Goal: Communication & Community: Answer question/provide support

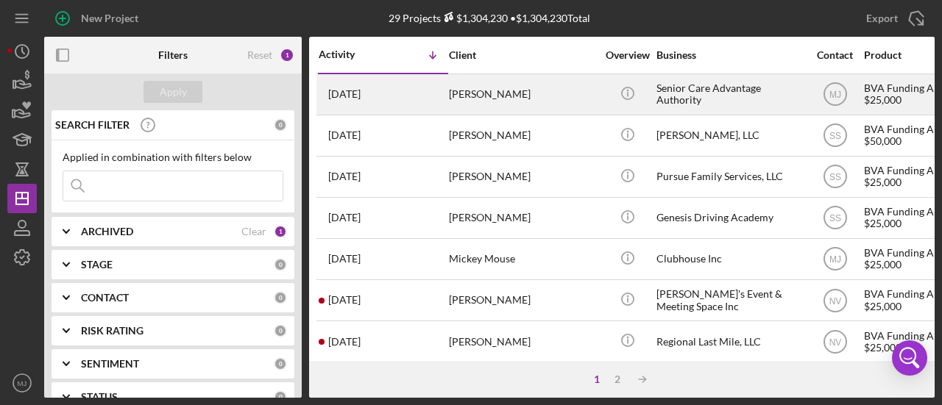
click at [561, 106] on div "[PERSON_NAME]" at bounding box center [522, 94] width 147 height 39
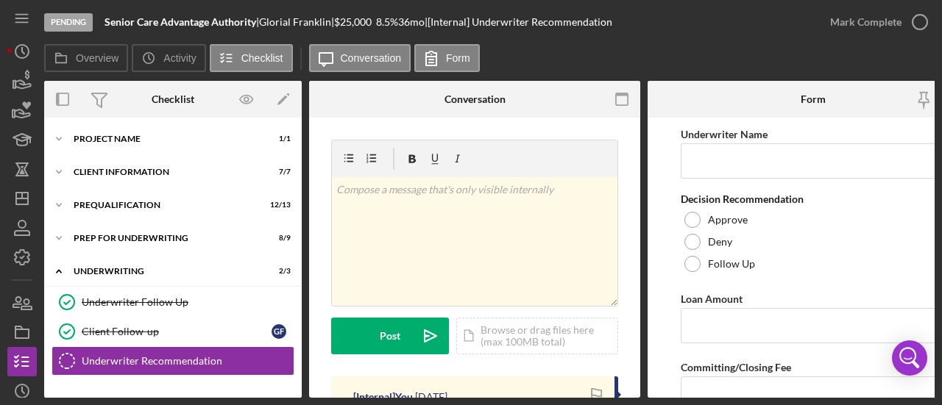
scroll to position [160, 0]
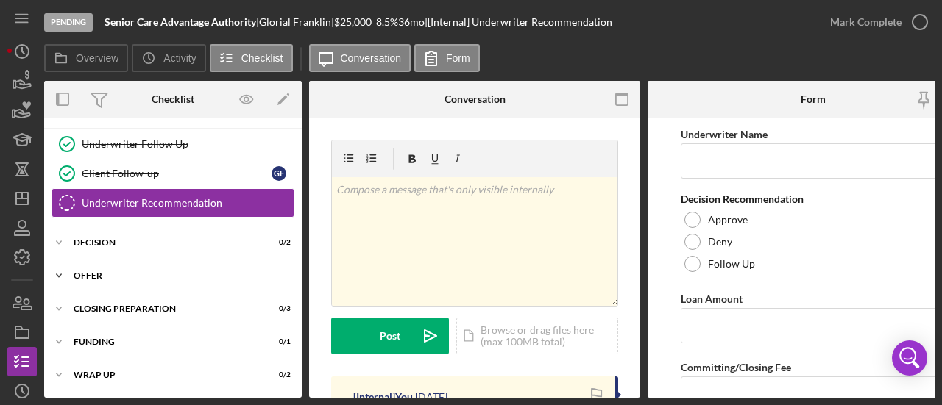
click at [94, 276] on div "Icon/Expander Offer 0 / 2" at bounding box center [173, 275] width 258 height 29
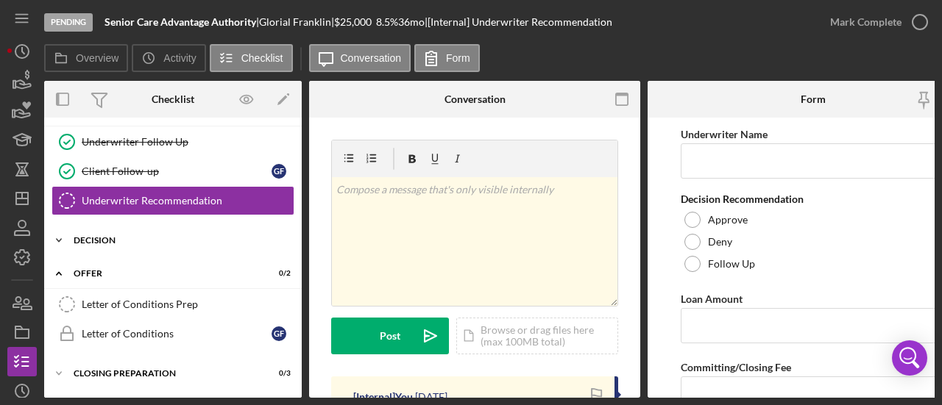
click at [96, 230] on div "Icon/Expander Decision 0 / 2" at bounding box center [173, 240] width 258 height 29
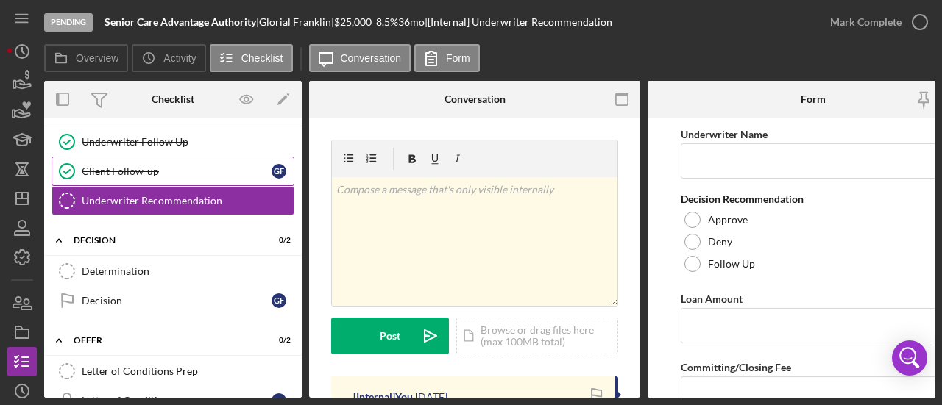
click at [118, 160] on link "Client Follow-up Client Follow-up G F" at bounding box center [173, 171] width 243 height 29
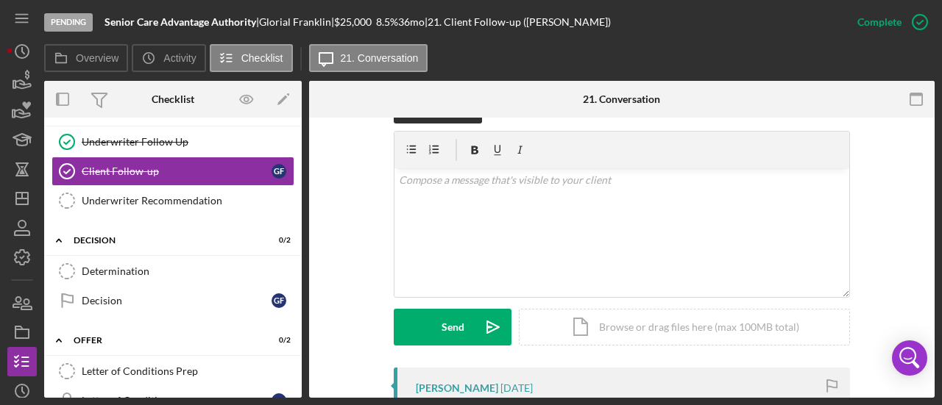
scroll to position [294, 0]
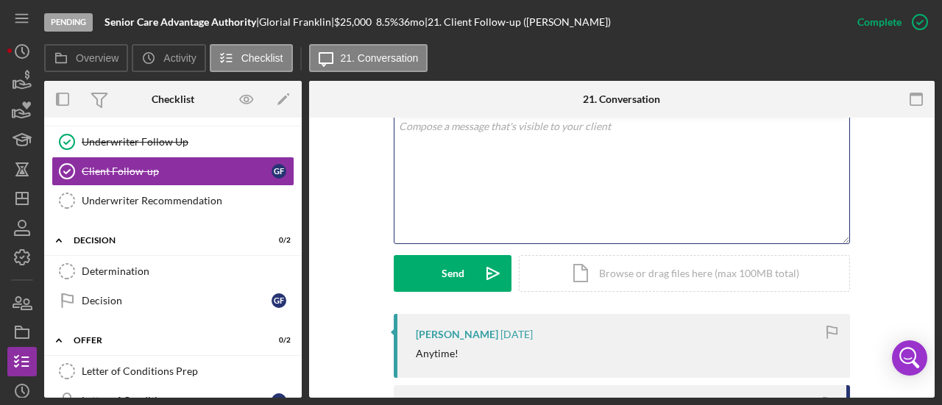
click at [550, 185] on div "v Color teal Color pink Remove color Add row above Add row below Add column bef…" at bounding box center [621, 179] width 455 height 129
click at [550, 183] on div "v Color teal Color pink Remove color Add row above Add row below Add column bef…" at bounding box center [621, 179] width 455 height 129
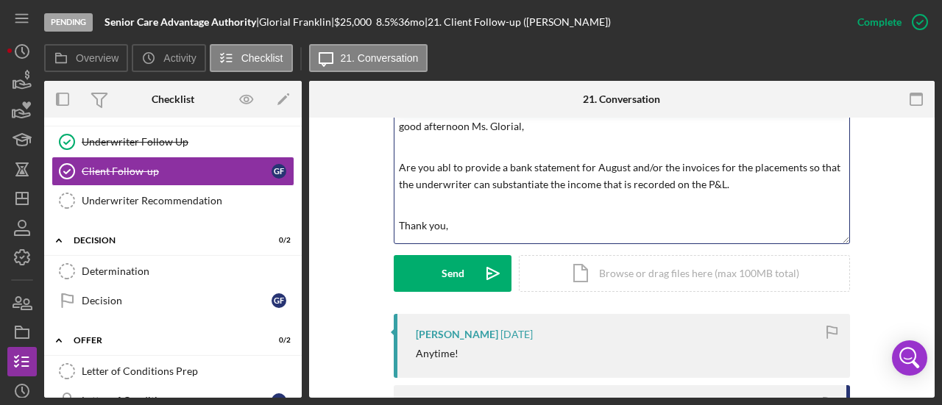
scroll to position [13, 0]
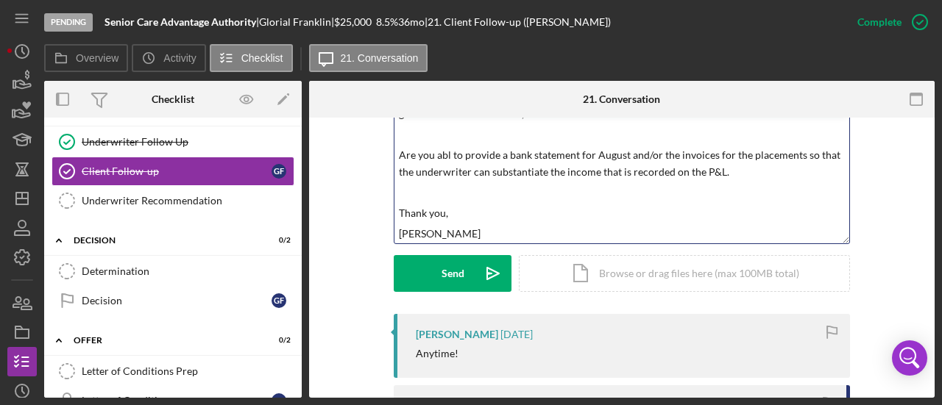
click at [771, 168] on p "Are you abl to provide a bank statement for August and/or the invoices for the …" at bounding box center [622, 163] width 447 height 33
click at [447, 157] on p "Are you abl to provide a bank statement for August and/or the invoices for the …" at bounding box center [622, 163] width 447 height 33
click at [751, 173] on p "Are you able to provide a bank statement for August and/or the invoices for the…" at bounding box center [622, 163] width 447 height 33
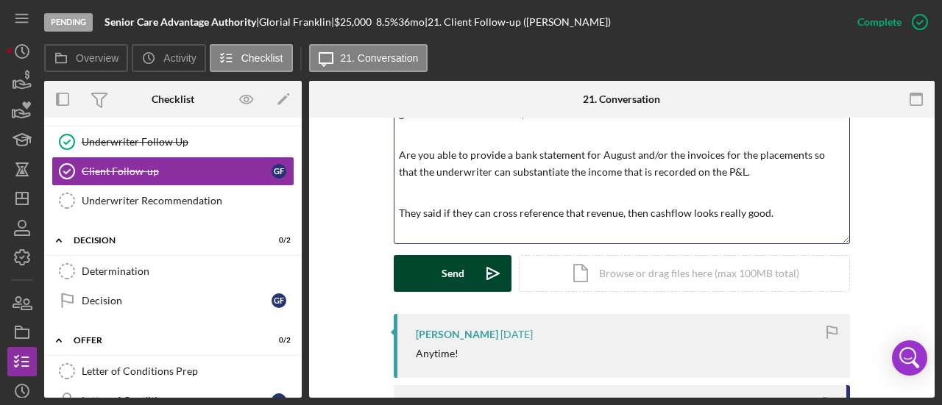
click at [427, 270] on button "Send Icon/icon-invite-send" at bounding box center [453, 273] width 118 height 37
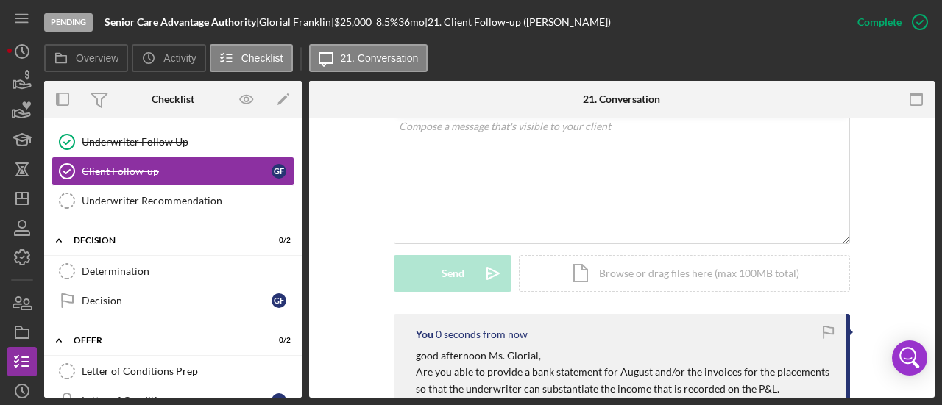
scroll to position [307, 0]
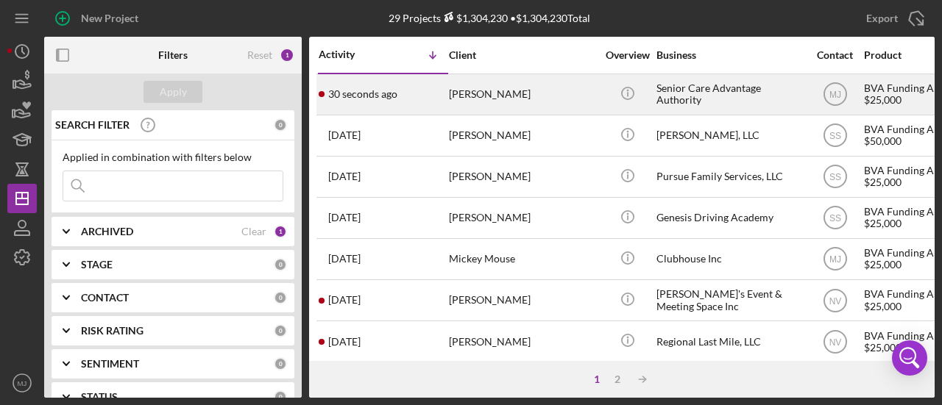
click at [523, 91] on div "[PERSON_NAME]" at bounding box center [522, 94] width 147 height 39
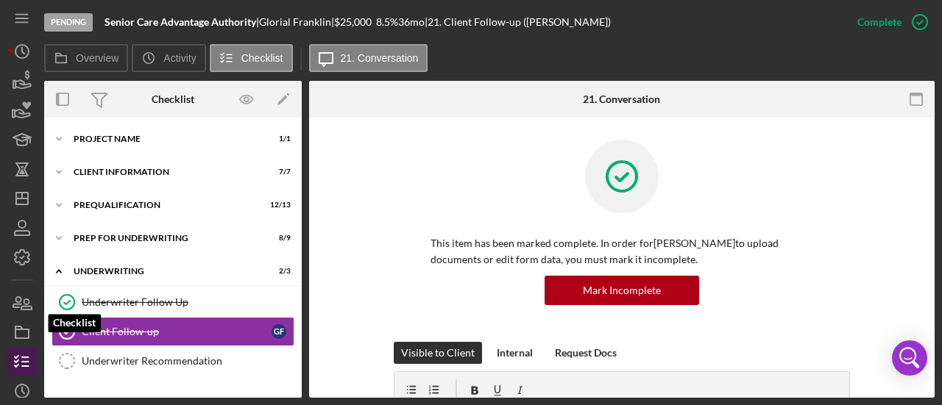
scroll to position [125, 0]
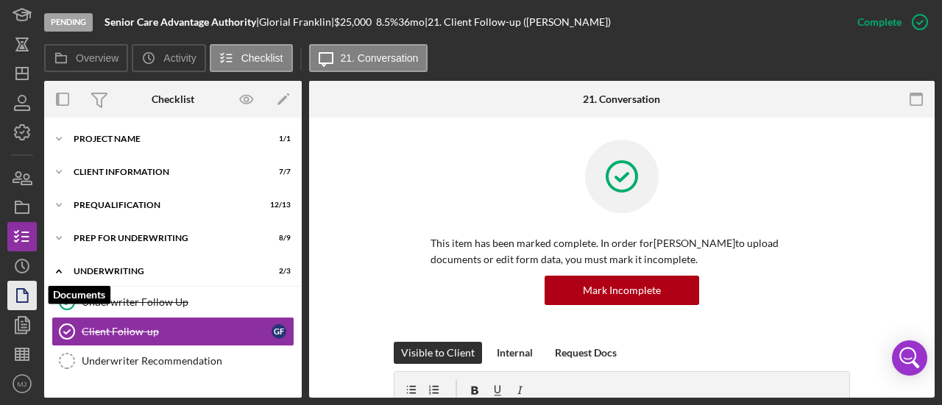
click at [18, 299] on icon "button" at bounding box center [22, 295] width 37 height 37
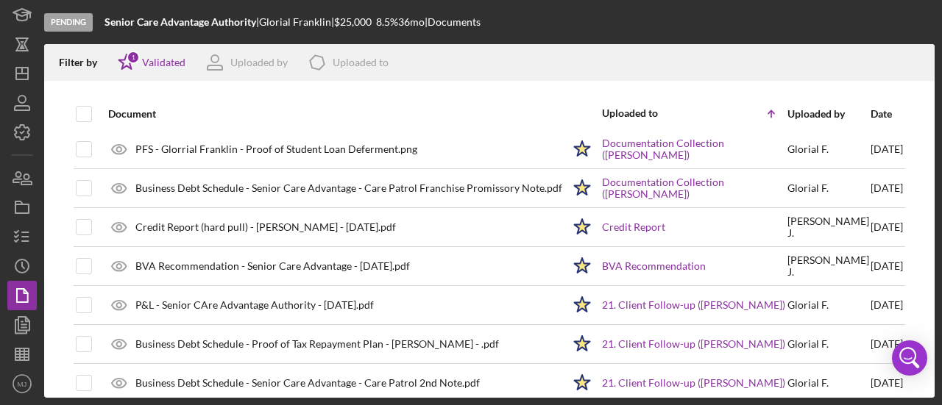
scroll to position [1324, 0]
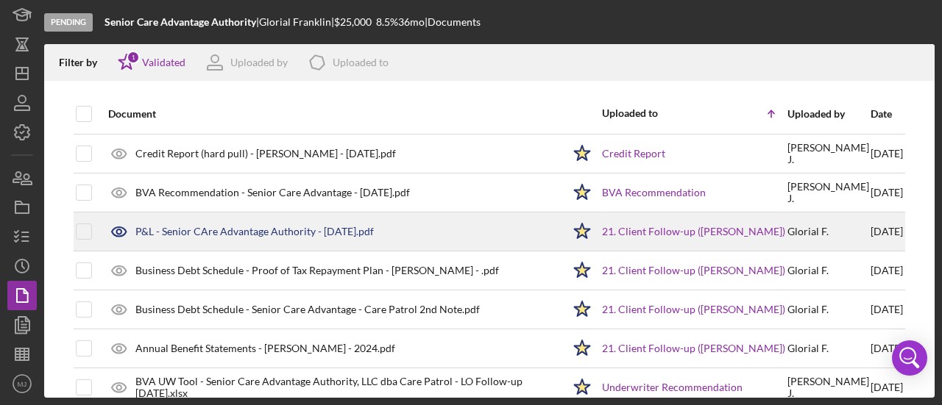
click at [305, 232] on div "P&L - Senior CAre Advantage Authority - [DATE].pdf" at bounding box center [331, 231] width 461 height 37
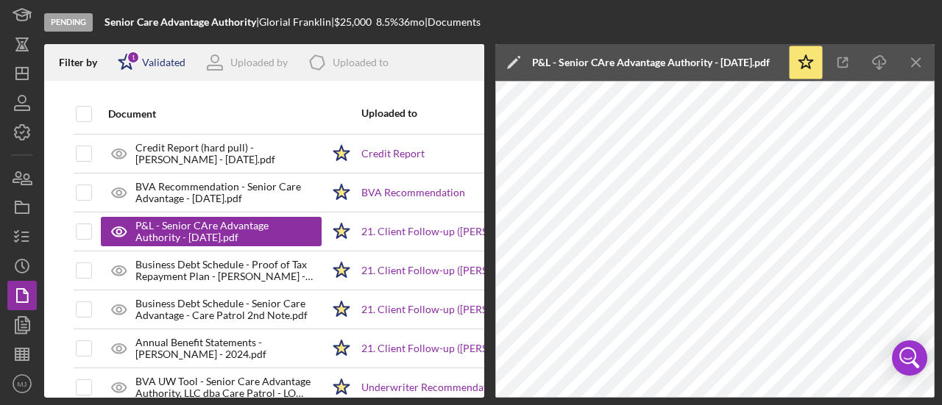
click at [164, 64] on div "Validated" at bounding box center [163, 63] width 43 height 12
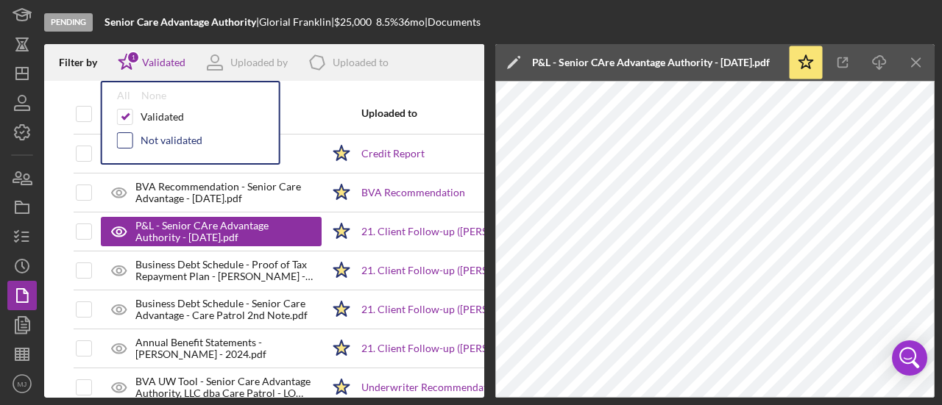
click at [125, 141] on input "checkbox" at bounding box center [125, 140] width 15 height 15
checkbox input "true"
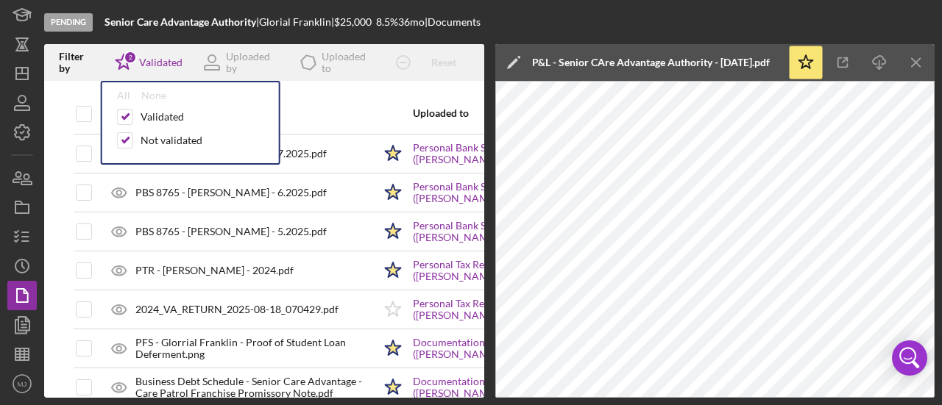
scroll to position [1595, 0]
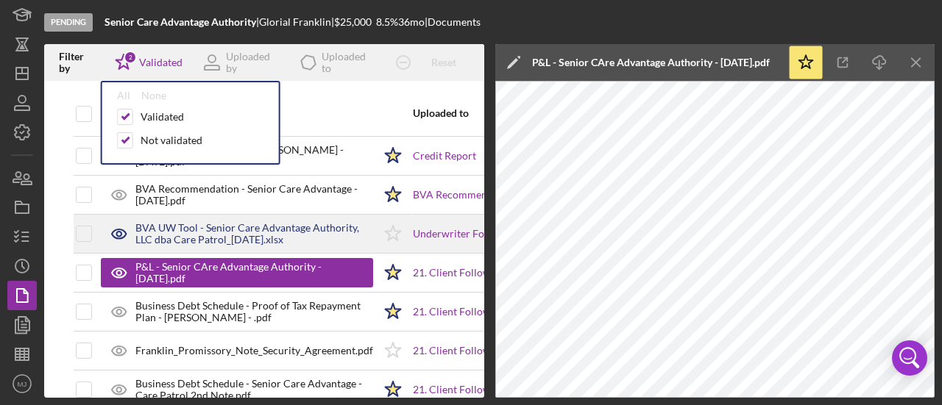
click at [307, 222] on div "BVA UW Tool - Senior Care Advantage Authority, LLC dba Care Patrol_08.26.25.xlsx" at bounding box center [254, 234] width 238 height 24
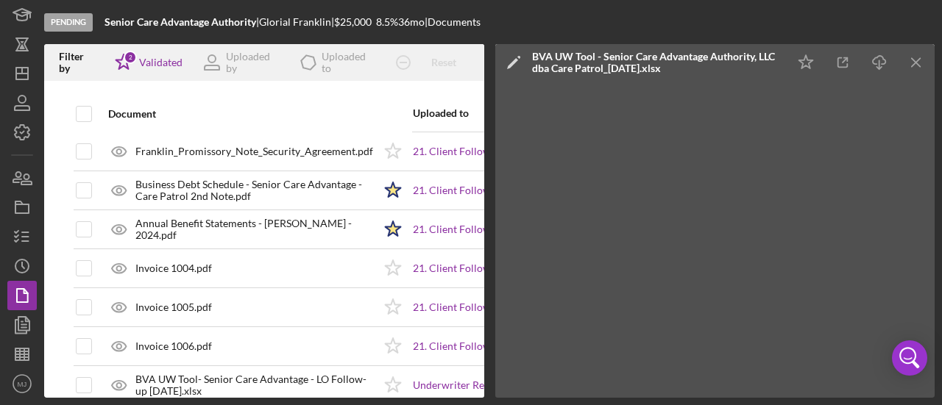
scroll to position [1889, 0]
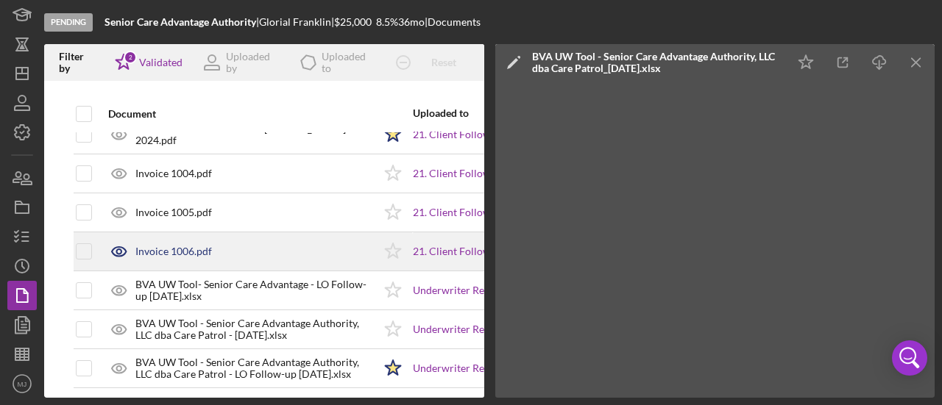
click at [253, 233] on div "Invoice 1006.pdf" at bounding box center [237, 251] width 272 height 37
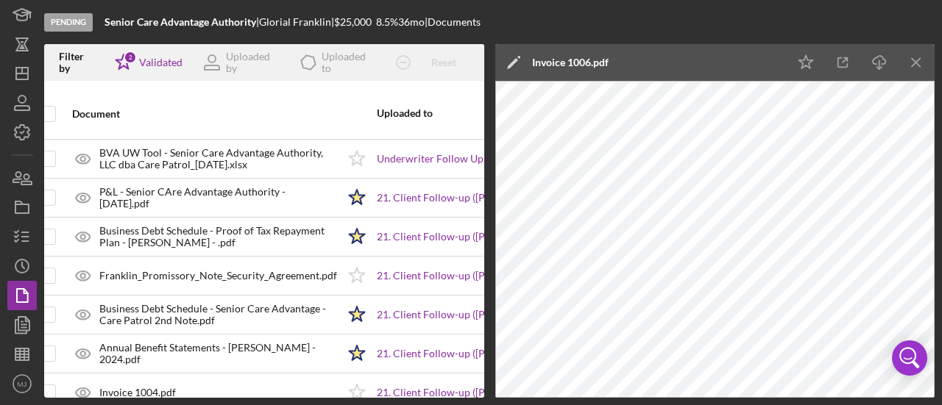
scroll to position [1742, 36]
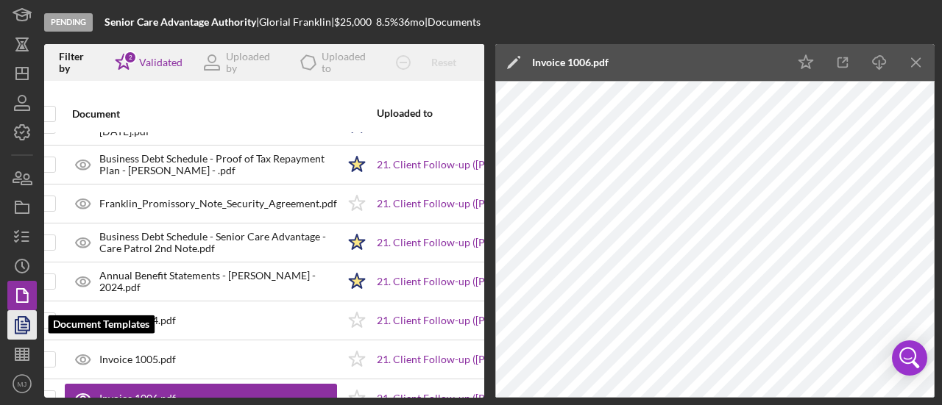
click at [16, 333] on polyline "button" at bounding box center [20, 326] width 11 height 13
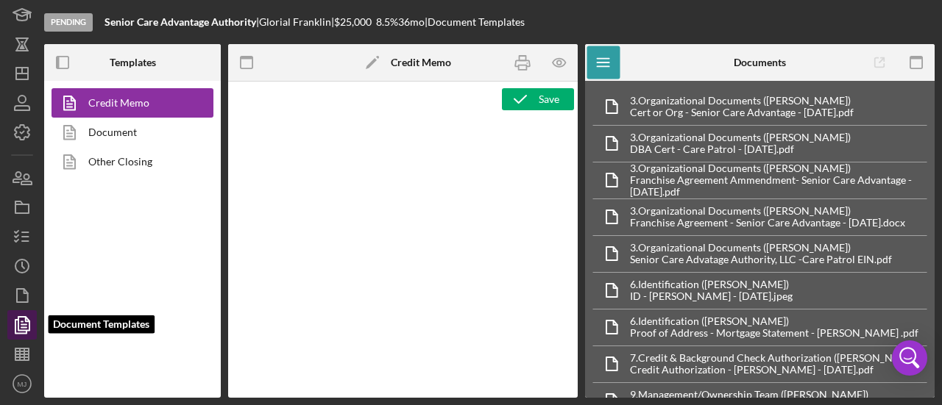
type textarea "<p><span style="text-decoration: underline;"><strong>Final Recommendation</stro…"
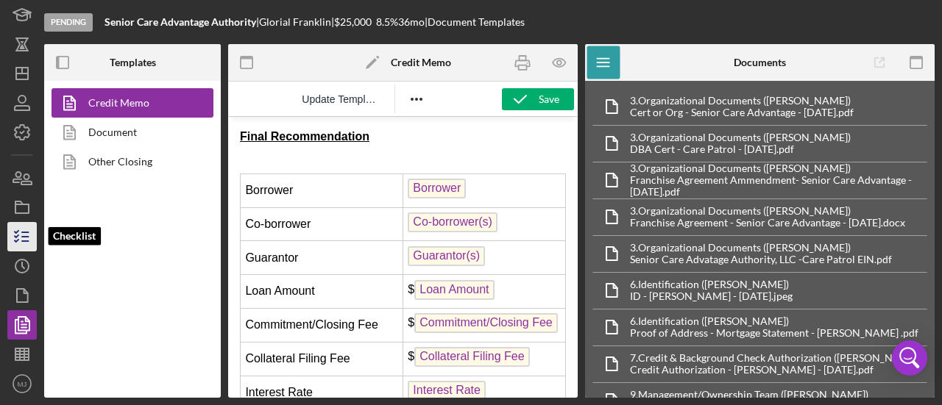
click at [26, 230] on icon "button" at bounding box center [22, 237] width 37 height 37
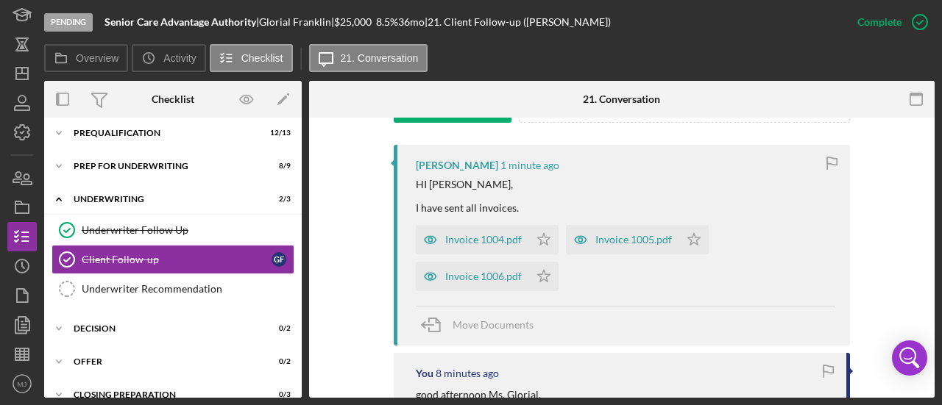
scroll to position [441, 0]
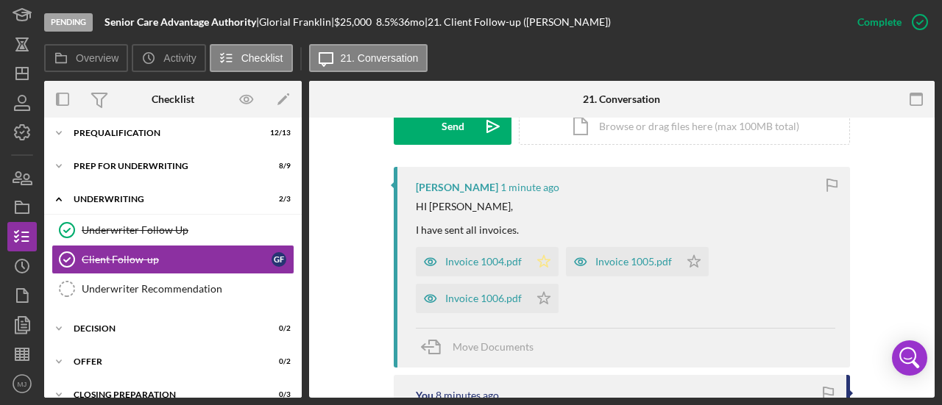
click at [544, 261] on polygon "button" at bounding box center [544, 261] width 13 height 12
click at [683, 266] on icon "Icon/Star" at bounding box center [693, 261] width 29 height 29
click at [530, 306] on icon "Icon/Star" at bounding box center [543, 298] width 29 height 29
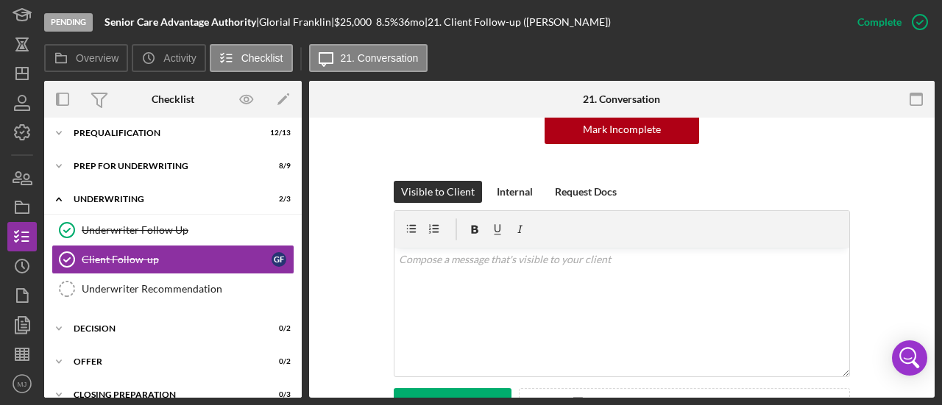
scroll to position [221, 0]
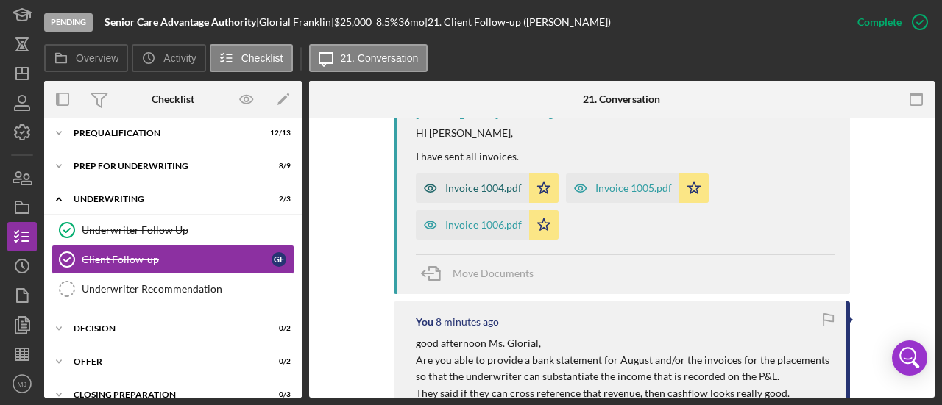
click at [501, 185] on div "Invoice 1004.pdf" at bounding box center [483, 188] width 77 height 12
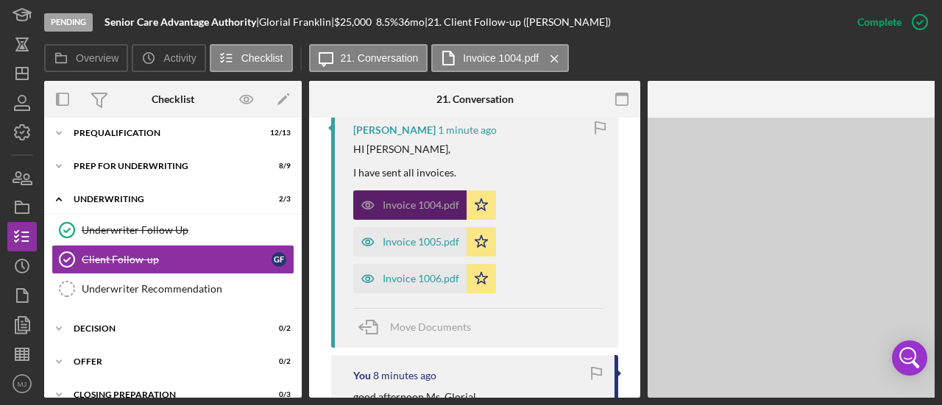
scroll to position [531, 0]
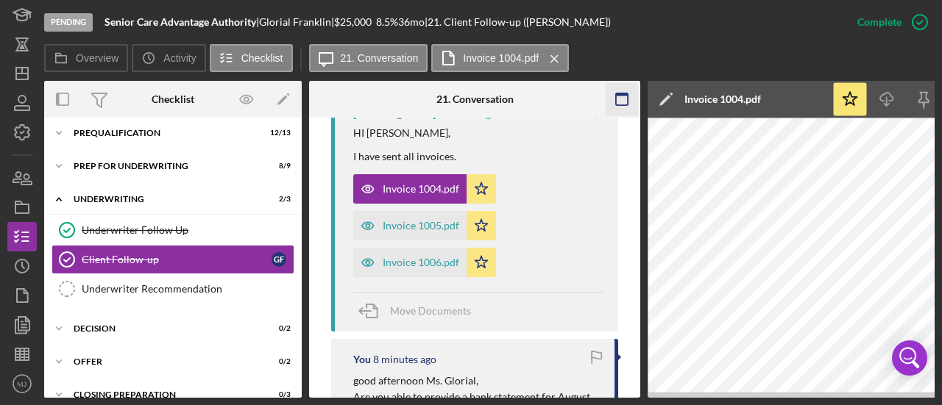
click at [626, 103] on icon "button" at bounding box center [622, 99] width 33 height 33
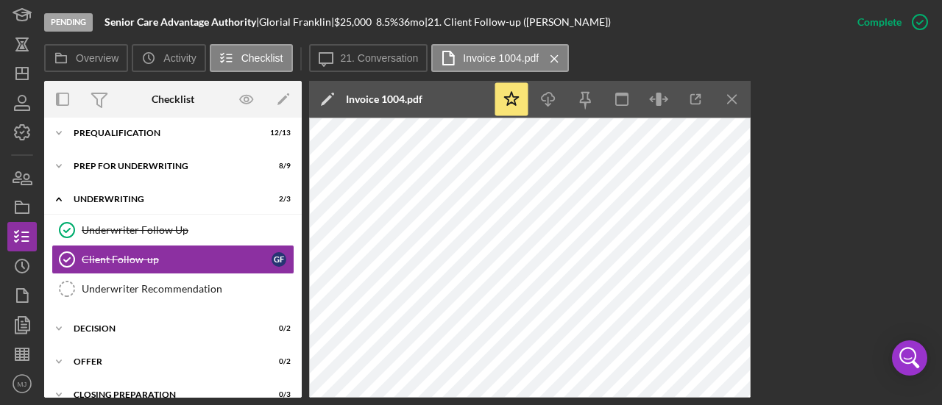
drag, startPoint x: 556, startPoint y: 49, endPoint x: 544, endPoint y: 54, distance: 13.5
click at [556, 49] on icon "Icon/Menu Close" at bounding box center [554, 58] width 26 height 37
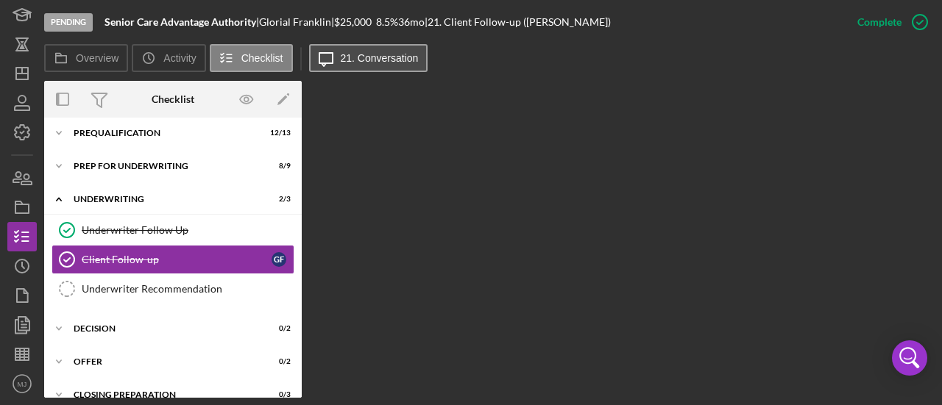
click at [372, 61] on label "21. Conversation" at bounding box center [380, 58] width 78 height 12
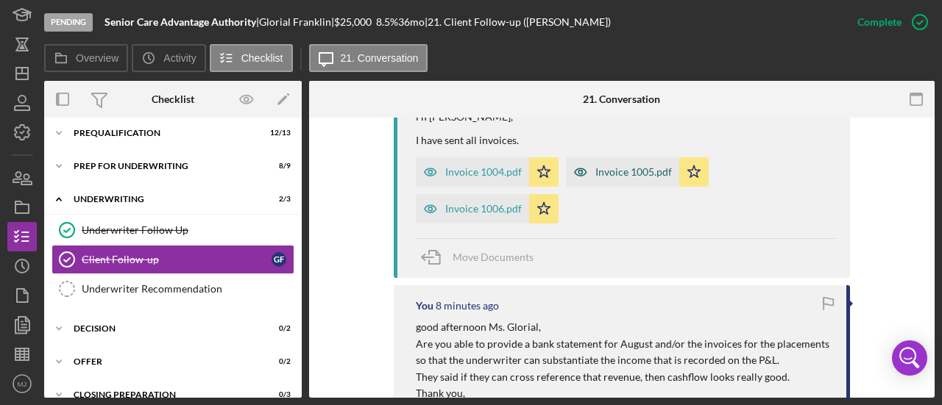
click at [619, 175] on div "Invoice 1005.pdf" at bounding box center [633, 172] width 77 height 12
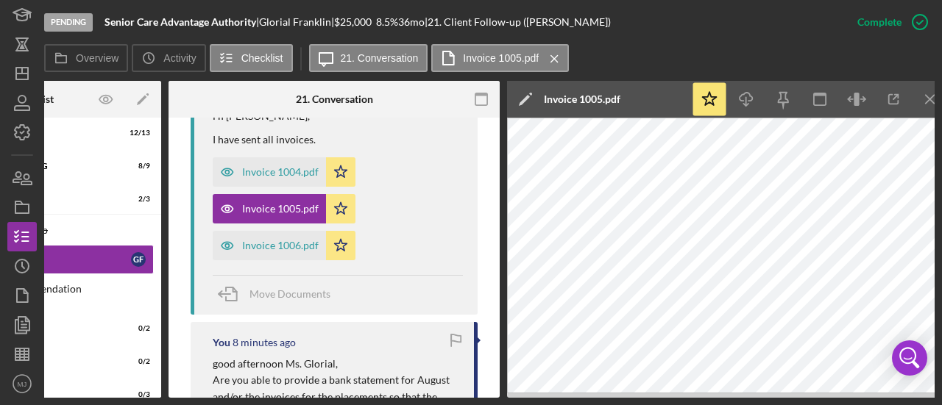
scroll to position [0, 148]
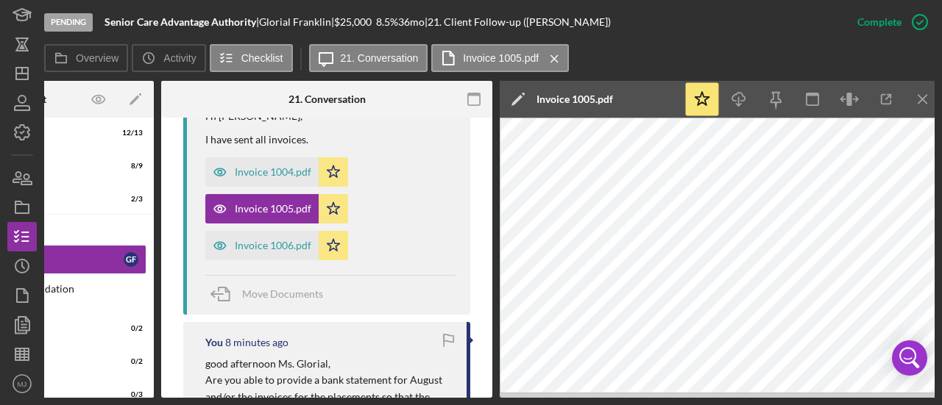
click at [928, 105] on icon "Icon/Menu Close" at bounding box center [922, 99] width 33 height 33
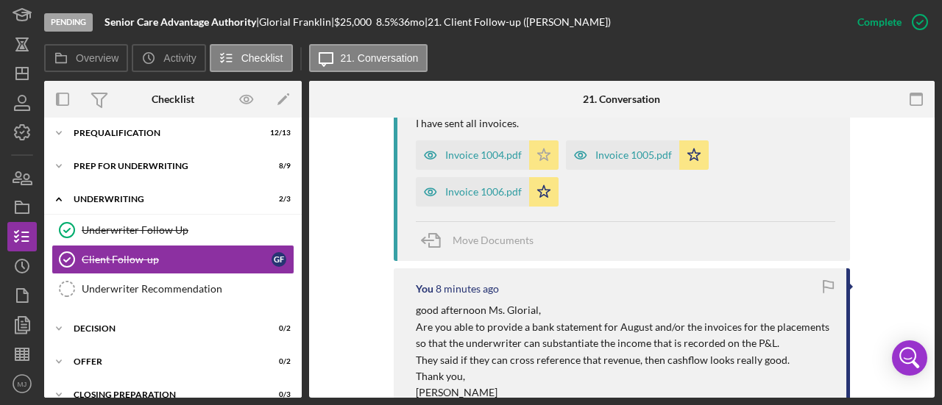
scroll to position [531, 0]
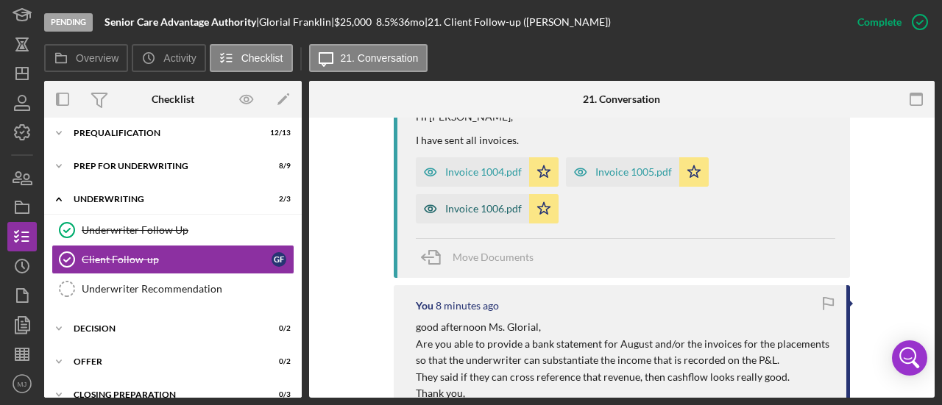
click at [483, 214] on div "Invoice 1006.pdf" at bounding box center [472, 208] width 113 height 29
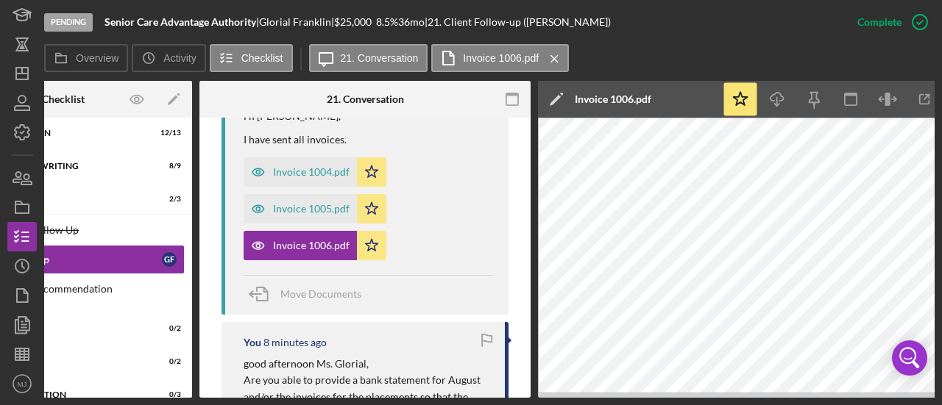
scroll to position [0, 155]
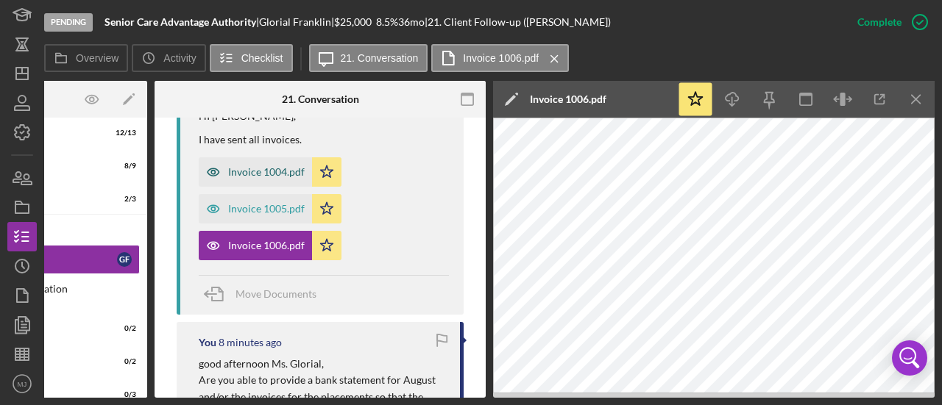
drag, startPoint x: 280, startPoint y: 166, endPoint x: 290, endPoint y: 168, distance: 9.8
click at [280, 166] on div "Invoice 1004.pdf" at bounding box center [266, 172] width 77 height 12
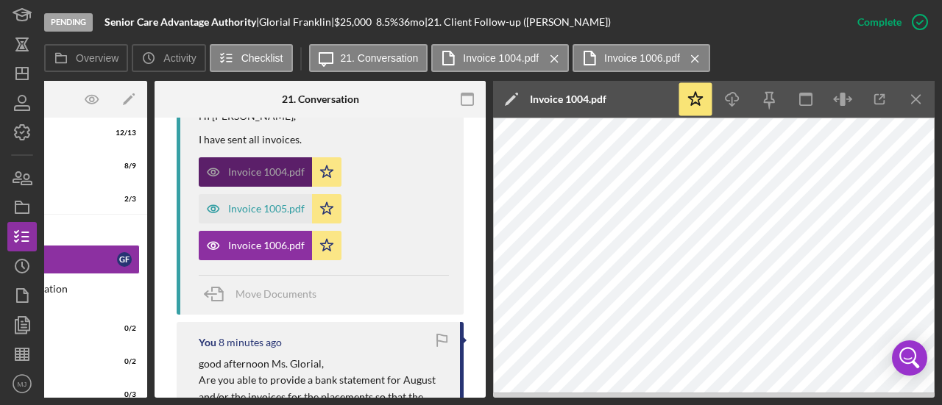
click at [262, 171] on div "Invoice 1004.pdf" at bounding box center [266, 172] width 77 height 12
click at [278, 171] on div "Invoice 1004.pdf" at bounding box center [266, 172] width 77 height 12
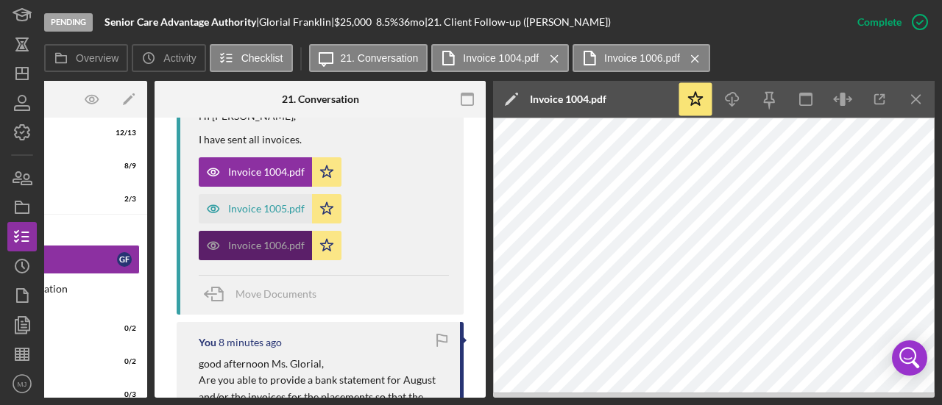
click at [251, 236] on div "Invoice 1006.pdf" at bounding box center [255, 245] width 113 height 29
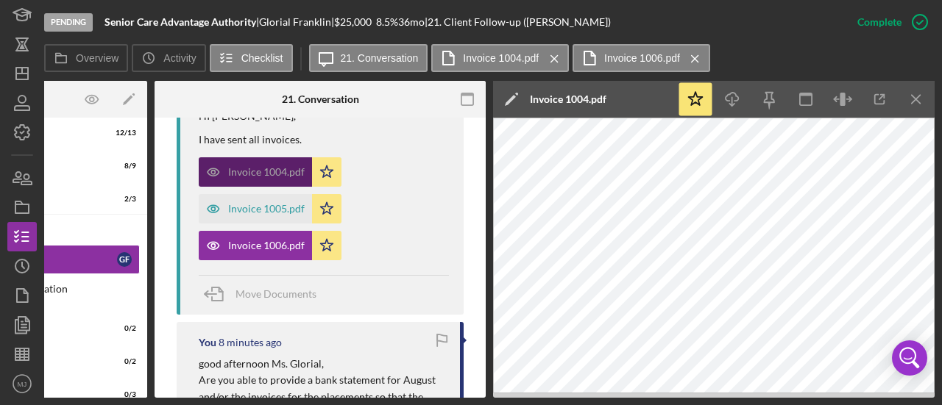
click at [260, 162] on div "Invoice 1004.pdf" at bounding box center [255, 171] width 113 height 29
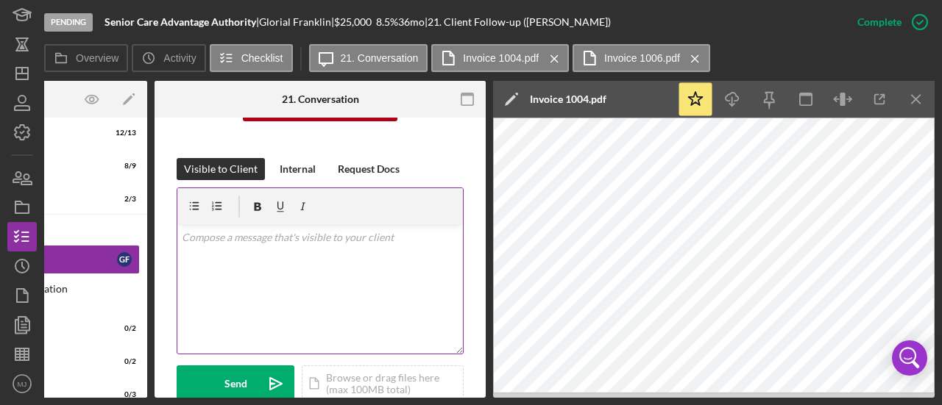
scroll to position [180, 0]
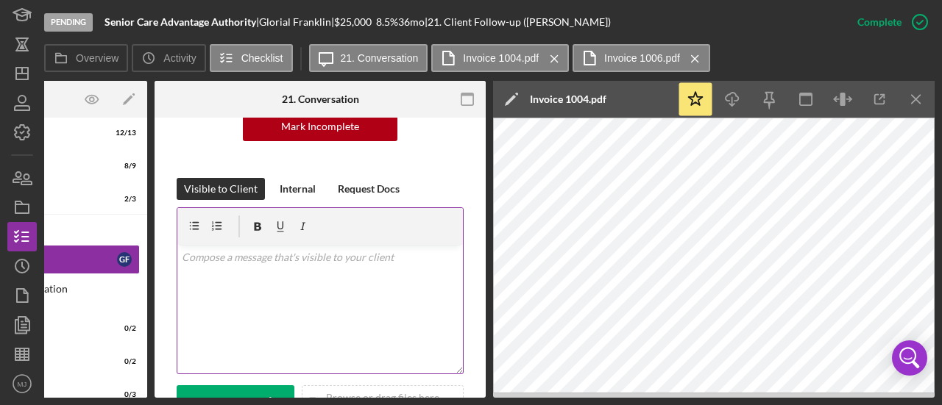
click at [287, 283] on div "v Color teal Color pink Remove color Add row above Add row below Add column bef…" at bounding box center [319, 309] width 285 height 129
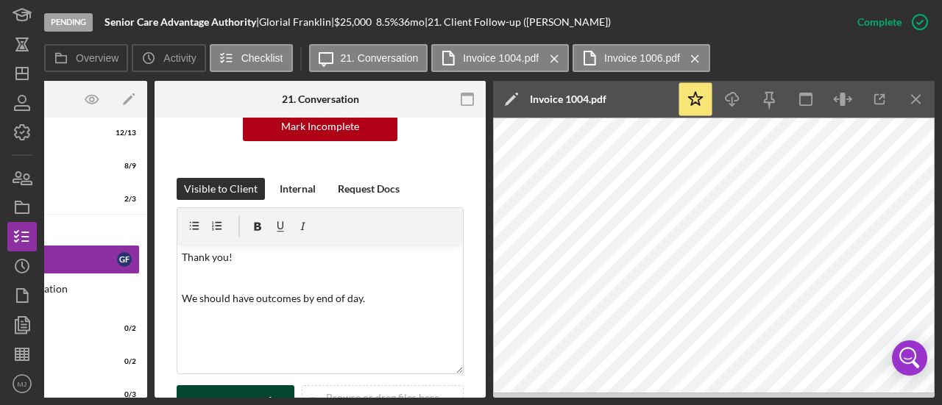
click at [270, 388] on icon "Icon/icon-invite-send" at bounding box center [276, 404] width 37 height 37
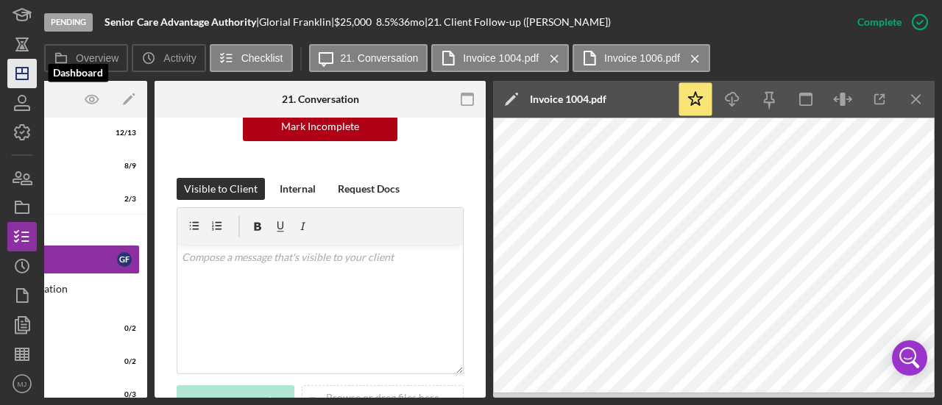
click at [9, 75] on icon "Icon/Dashboard" at bounding box center [22, 73] width 37 height 37
